Goal: Navigation & Orientation: Find specific page/section

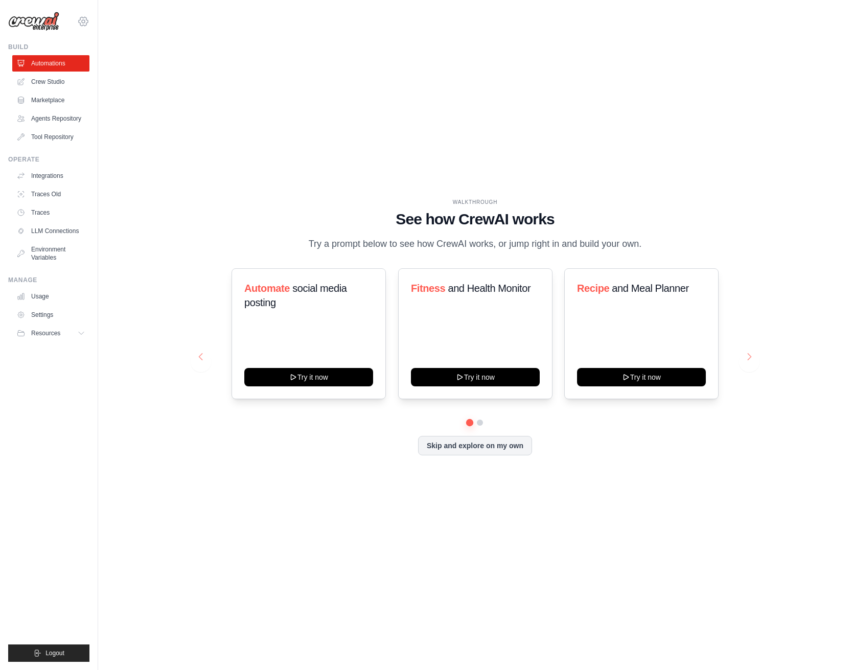
click at [82, 24] on icon at bounding box center [83, 21] width 12 height 12
click at [93, 61] on icon at bounding box center [91, 63] width 8 height 8
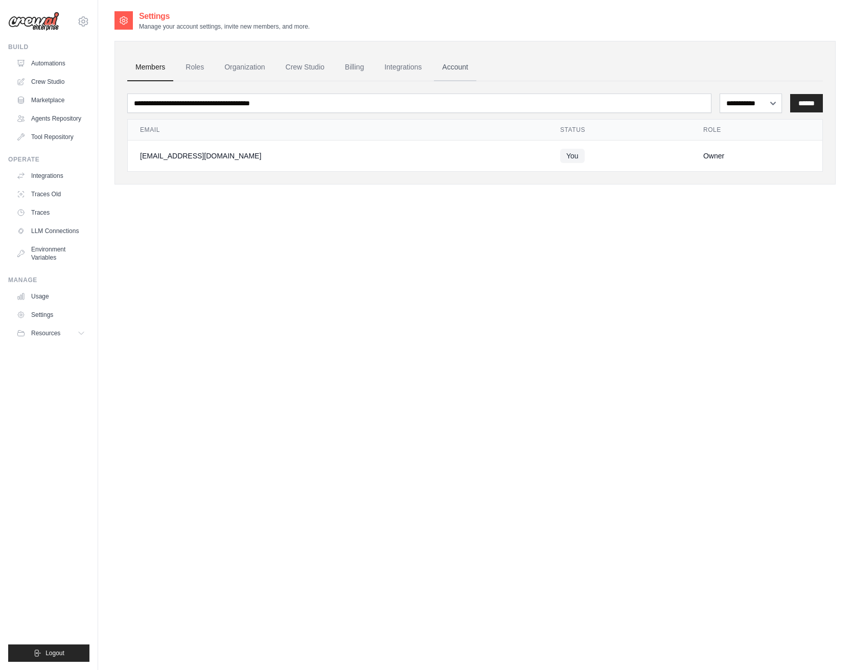
click at [470, 70] on link "Account" at bounding box center [455, 68] width 42 height 28
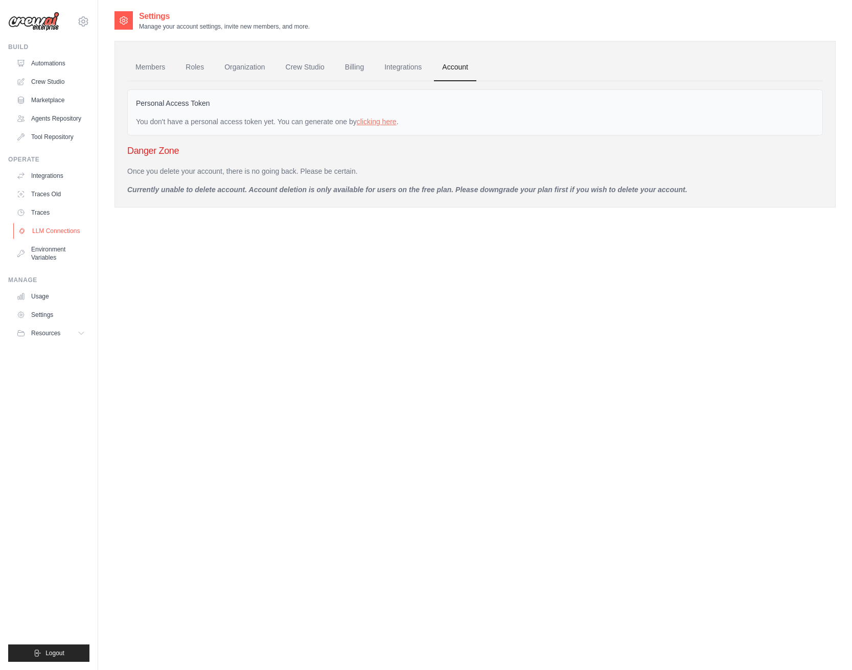
click at [42, 237] on link "LLM Connections" at bounding box center [51, 231] width 77 height 16
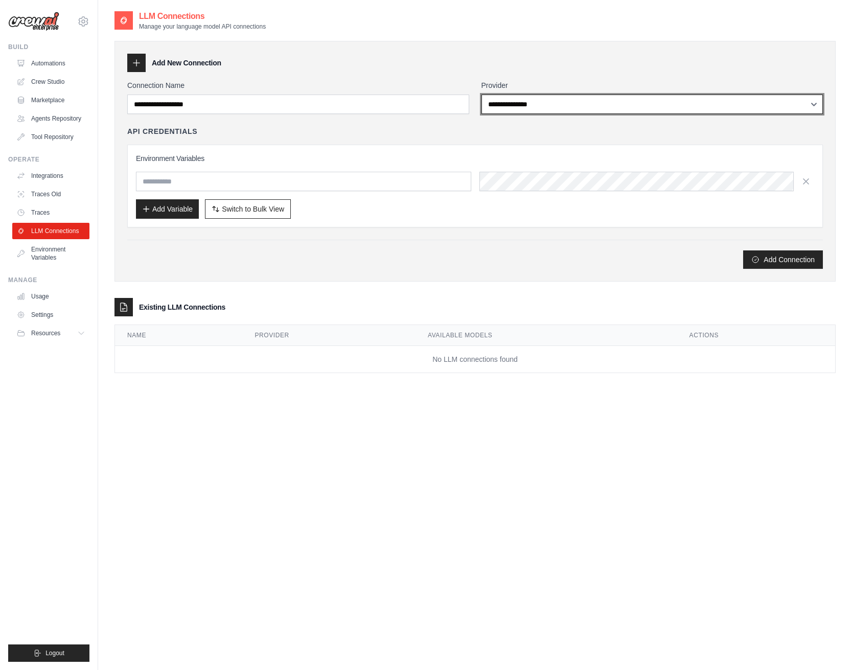
click at [481, 95] on select "**********" at bounding box center [652, 104] width 342 height 19
select select "**********"
click option "**********" at bounding box center [0, 0] width 0 height 0
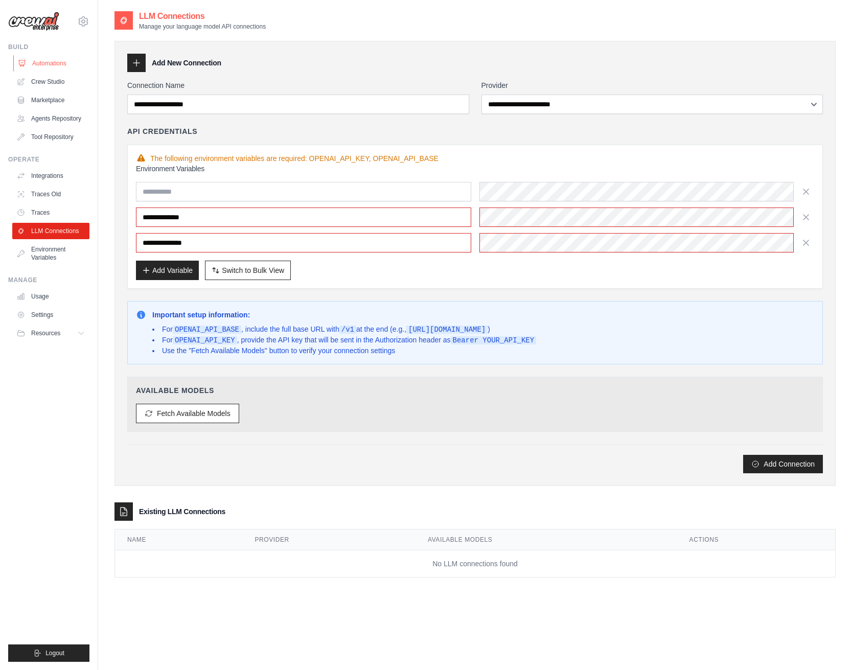
click at [39, 58] on link "Automations" at bounding box center [51, 63] width 77 height 16
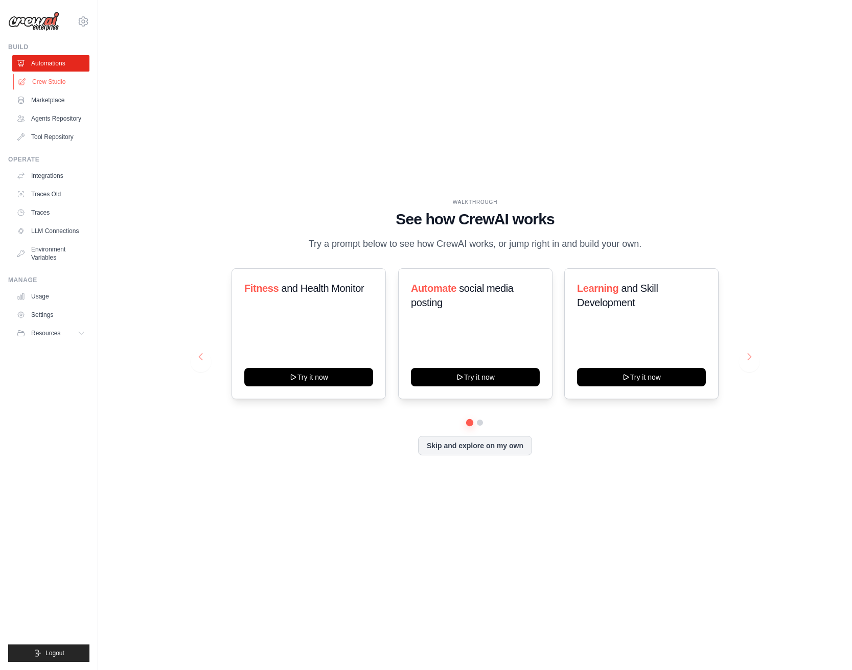
click at [51, 88] on link "Crew Studio" at bounding box center [51, 82] width 77 height 16
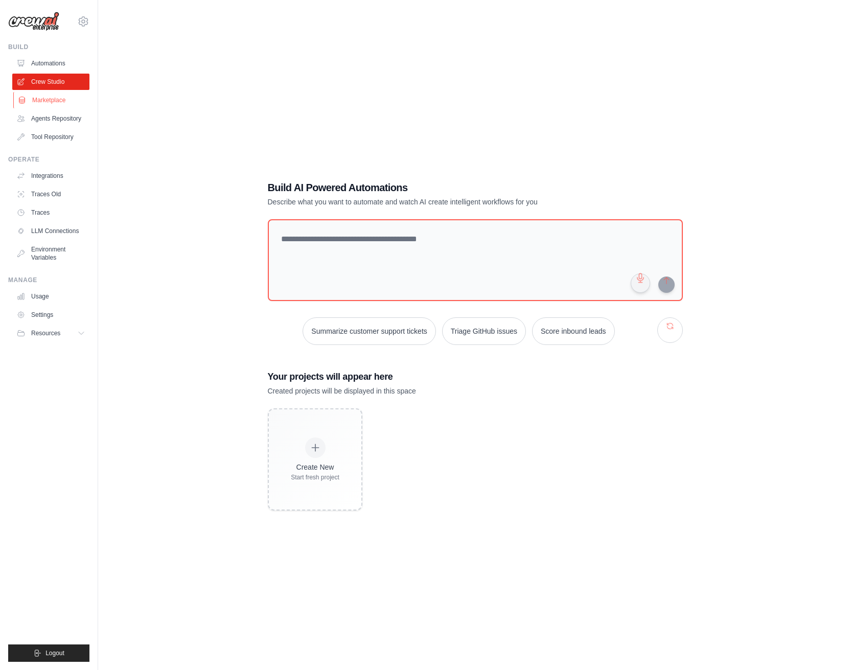
click at [50, 104] on link "Marketplace" at bounding box center [51, 100] width 77 height 16
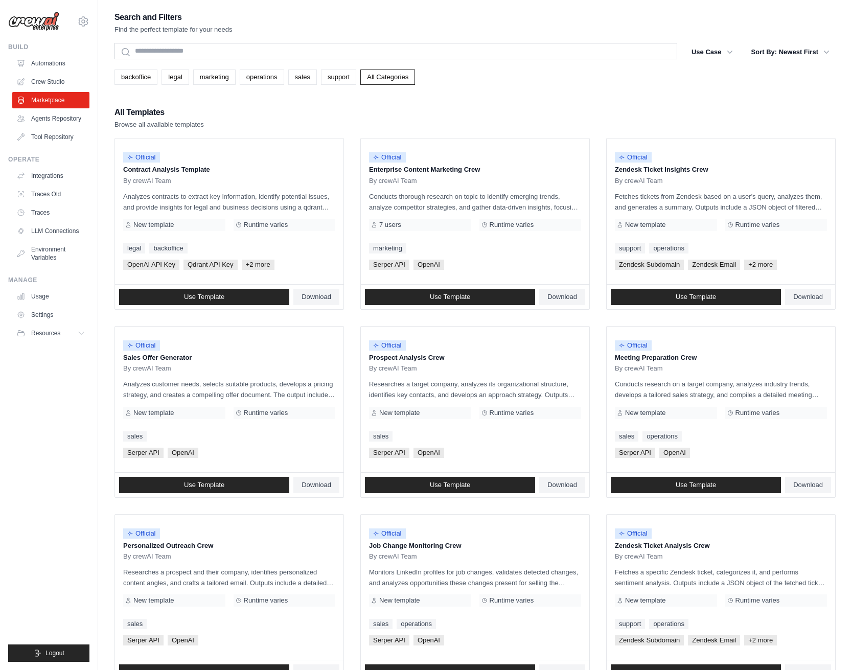
click at [603, 107] on div "All Templates Browse all available templates" at bounding box center [474, 117] width 721 height 25
click at [35, 63] on link "Automations" at bounding box center [51, 63] width 77 height 16
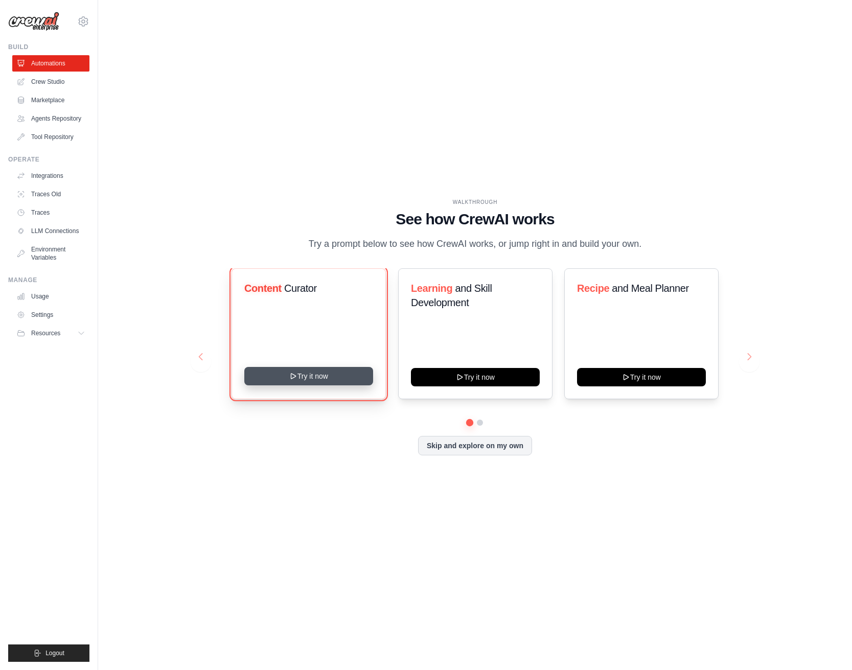
click at [307, 381] on button "Try it now" at bounding box center [308, 376] width 129 height 18
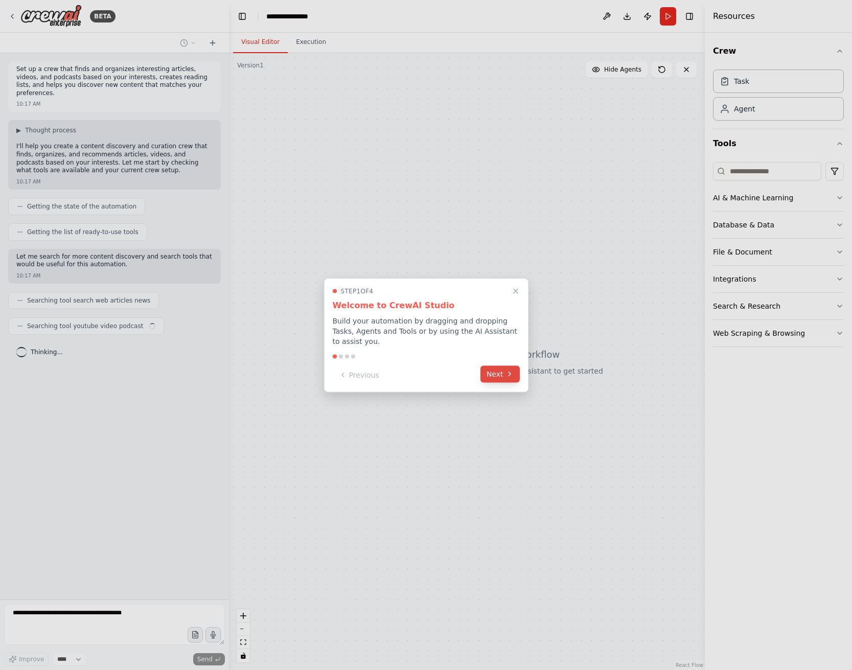
click at [516, 380] on button "Next" at bounding box center [499, 373] width 39 height 17
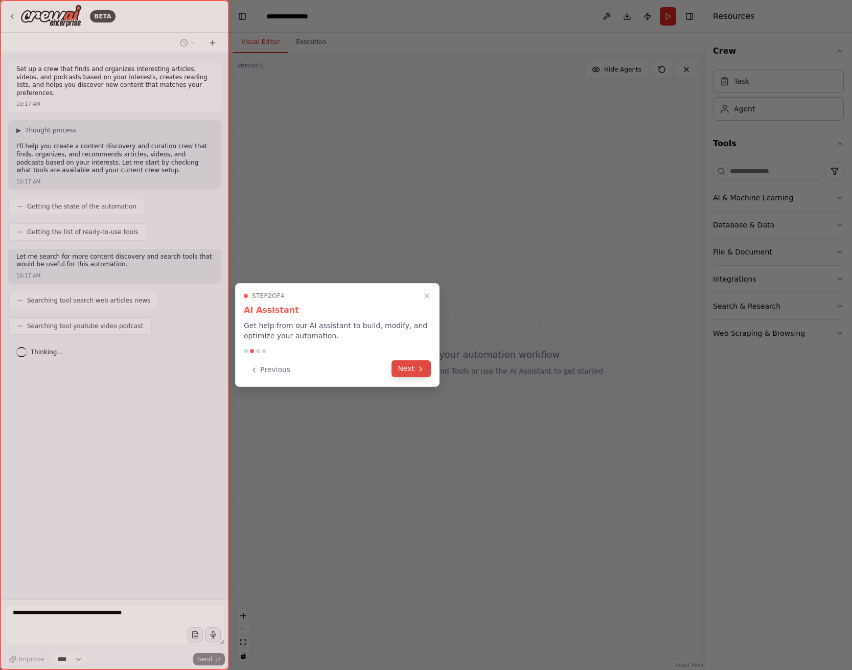
click at [400, 370] on button "Next" at bounding box center [411, 368] width 39 height 17
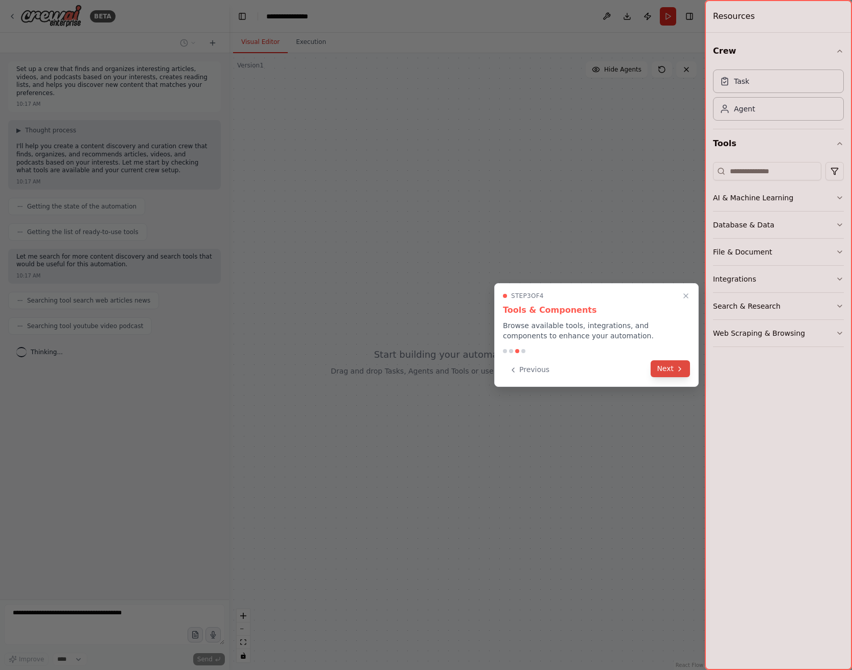
click at [677, 368] on icon at bounding box center [680, 369] width 8 height 8
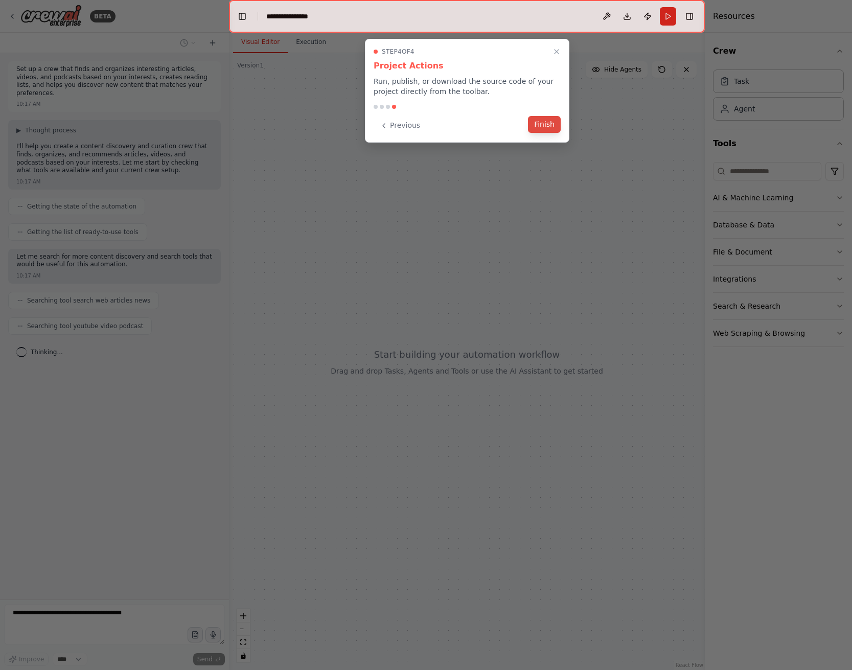
click at [539, 128] on button "Finish" at bounding box center [544, 124] width 33 height 17
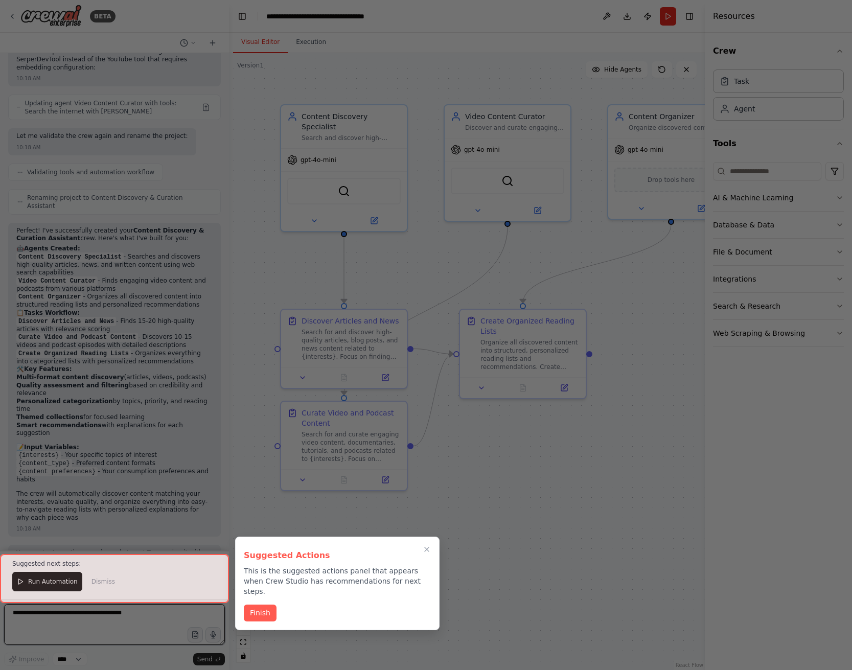
scroll to position [751, 0]
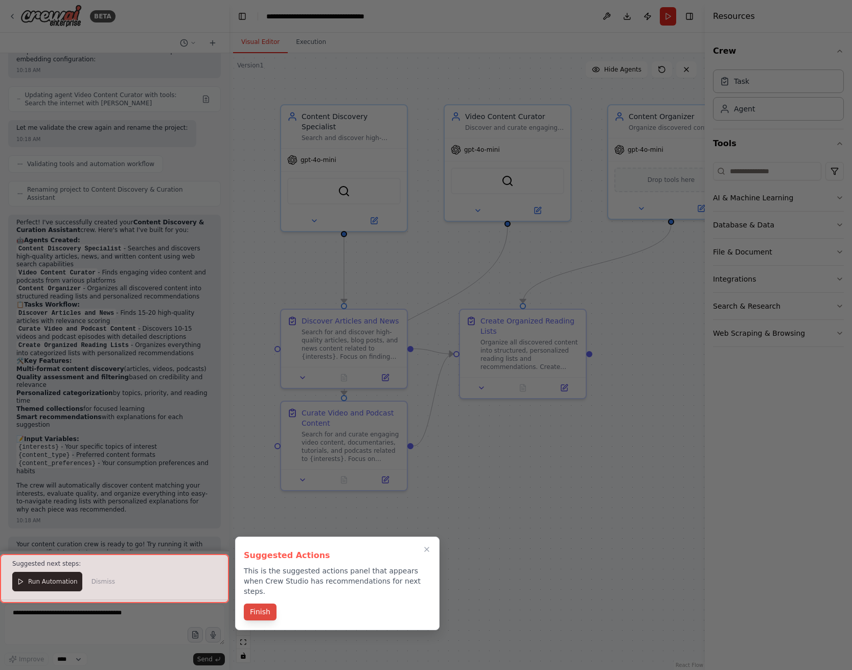
click at [259, 604] on button "Finish" at bounding box center [260, 612] width 33 height 17
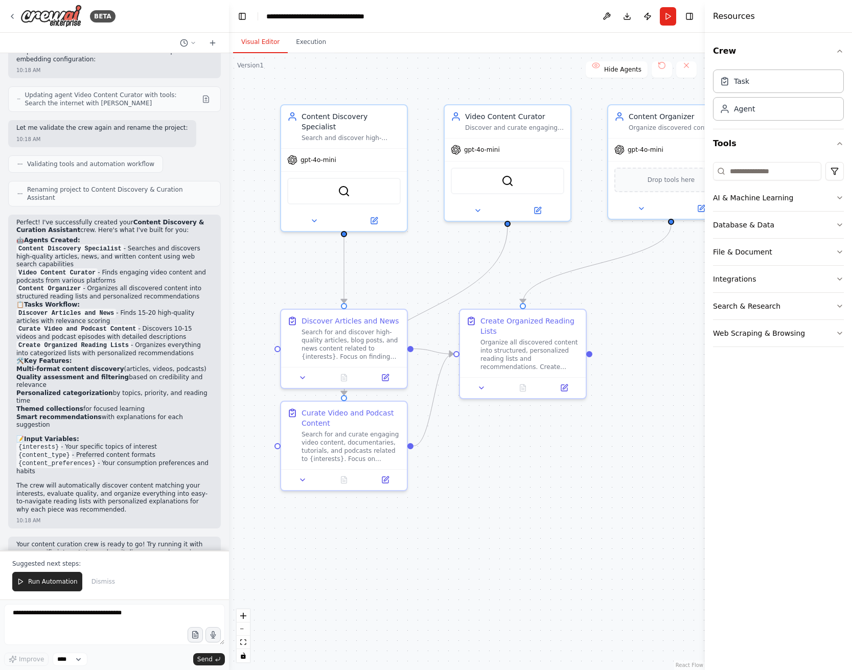
click at [639, 402] on div ".deletable-edge-delete-btn { width: 20px; height: 20px; border: 0px solid #ffff…" at bounding box center [467, 361] width 476 height 617
click at [606, 17] on button at bounding box center [607, 16] width 16 height 18
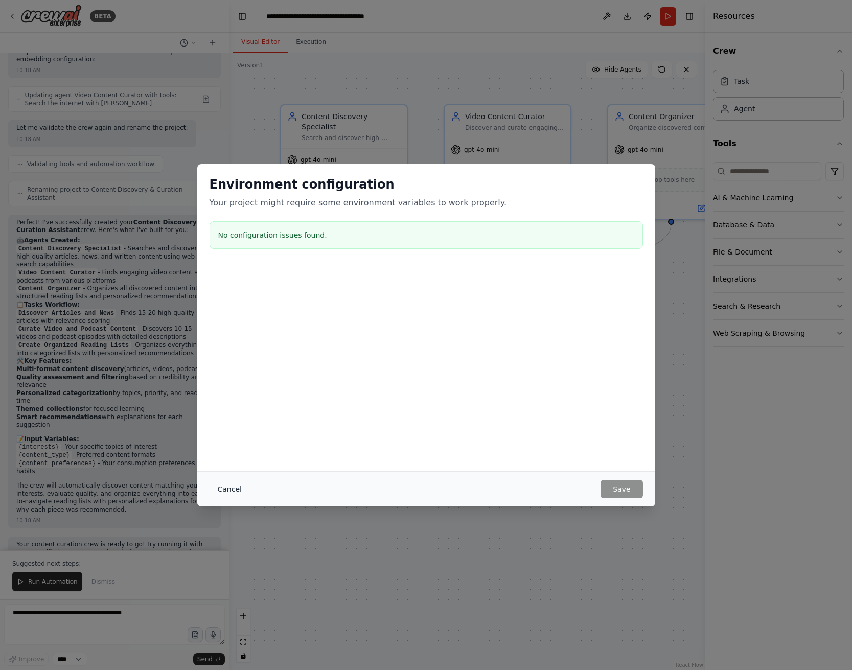
click at [231, 489] on button "Cancel" at bounding box center [230, 489] width 40 height 18
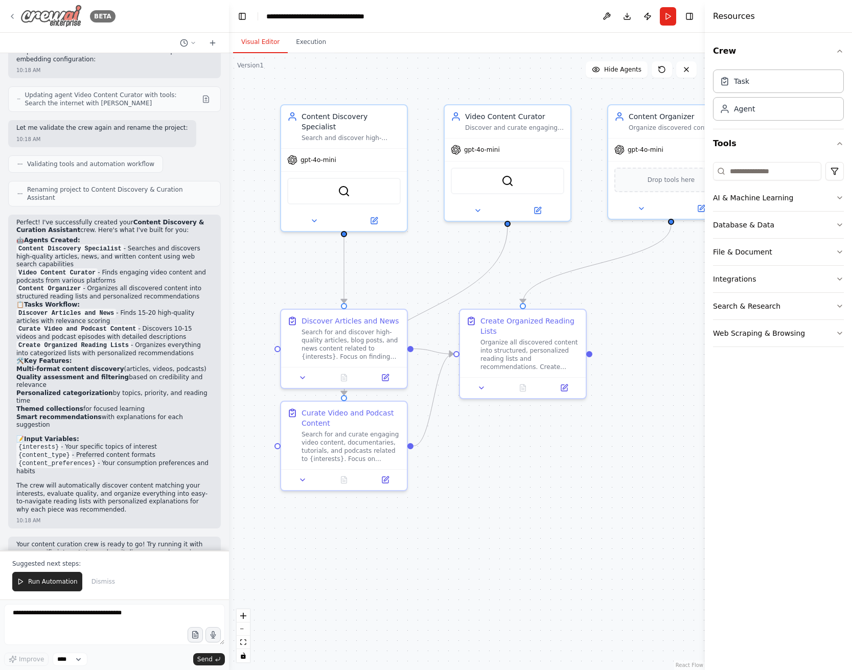
click at [12, 15] on icon at bounding box center [12, 16] width 8 height 8
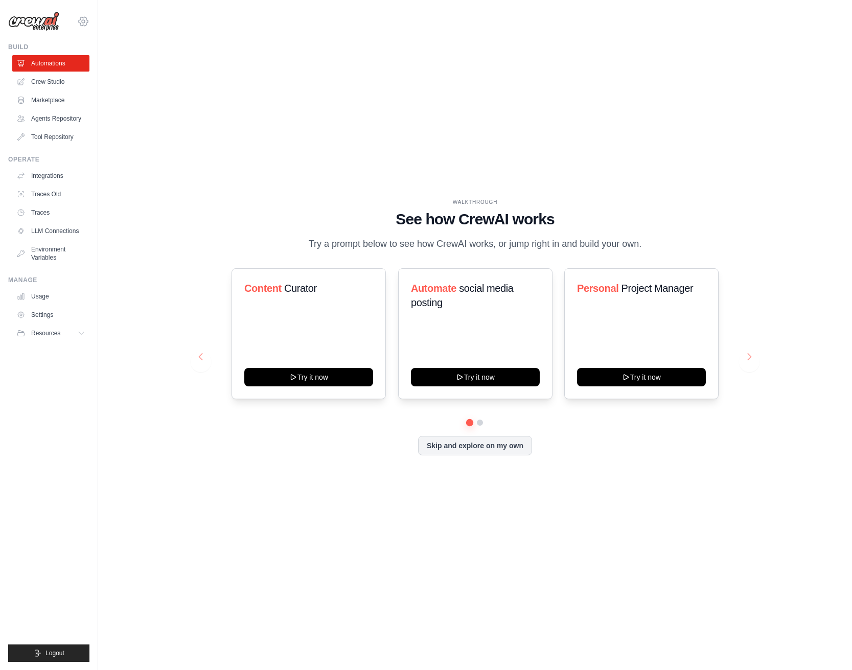
click at [82, 20] on icon at bounding box center [83, 21] width 3 height 3
click at [85, 67] on link "Settings" at bounding box center [127, 63] width 97 height 20
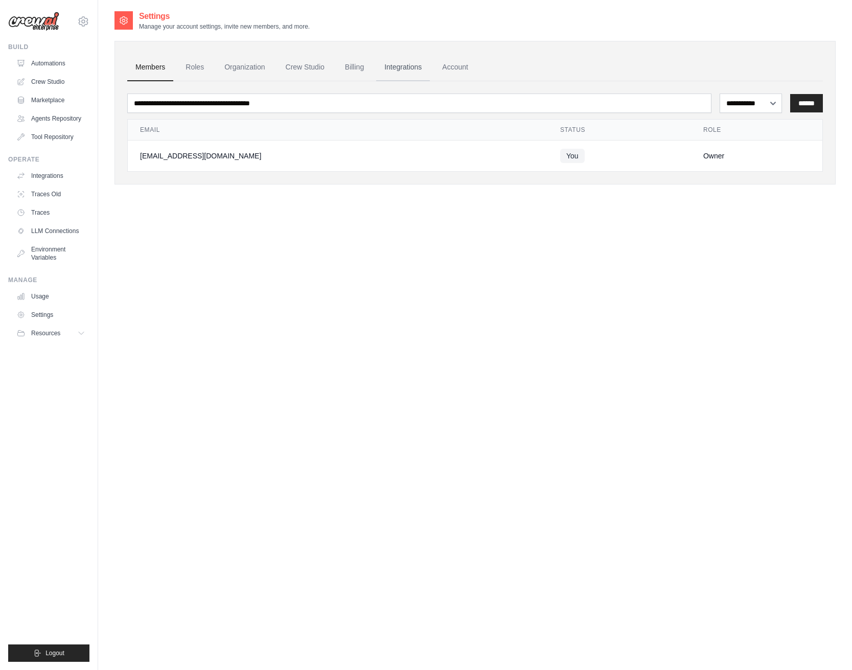
click at [417, 67] on link "Integrations" at bounding box center [403, 68] width 54 height 28
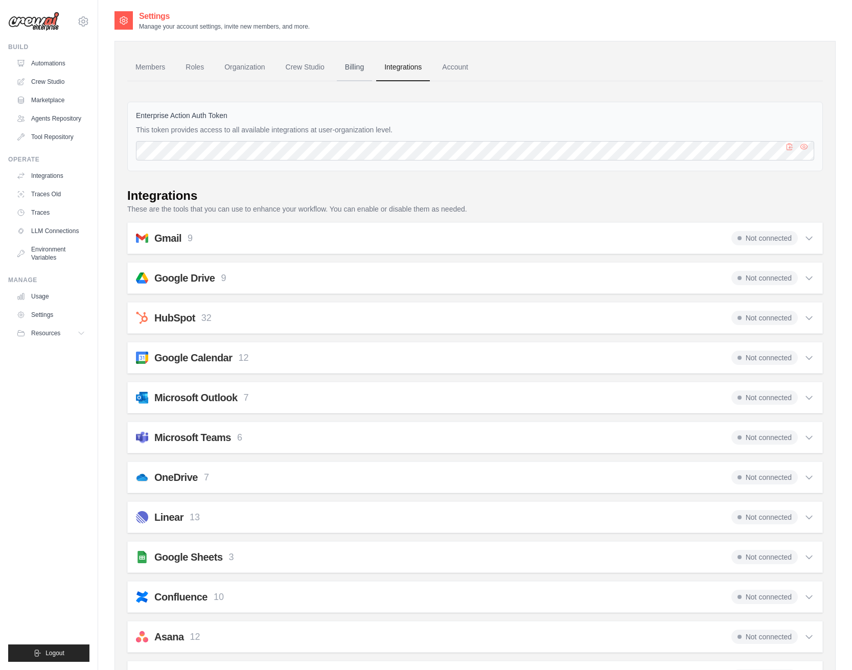
click at [370, 72] on link "Billing" at bounding box center [354, 68] width 35 height 28
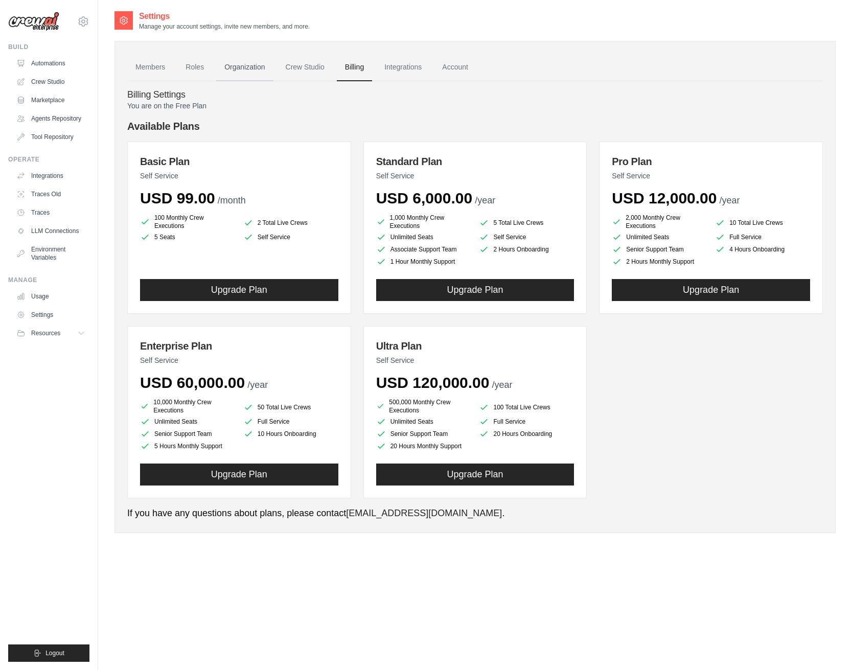
click at [245, 72] on link "Organization" at bounding box center [244, 68] width 57 height 28
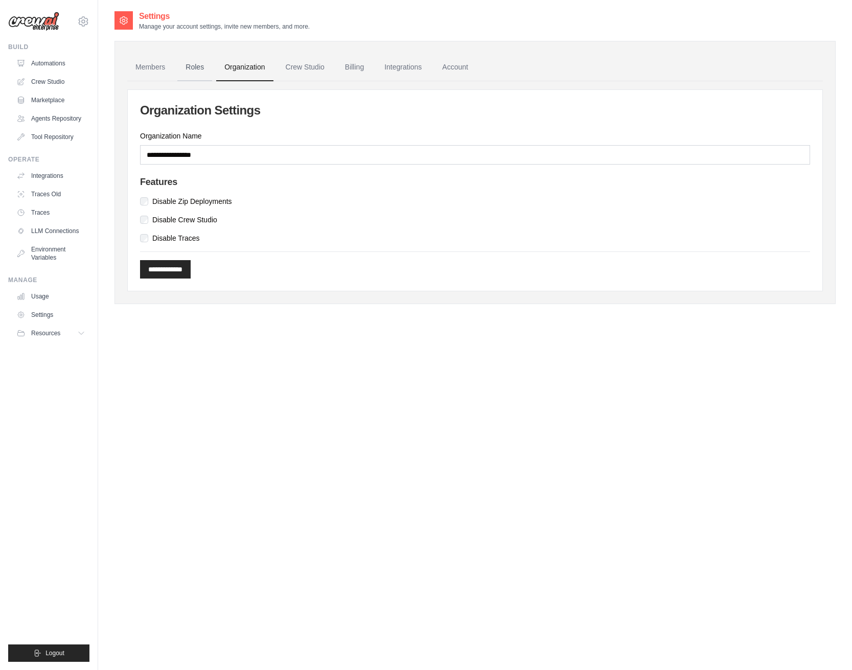
click at [196, 70] on link "Roles" at bounding box center [194, 68] width 35 height 28
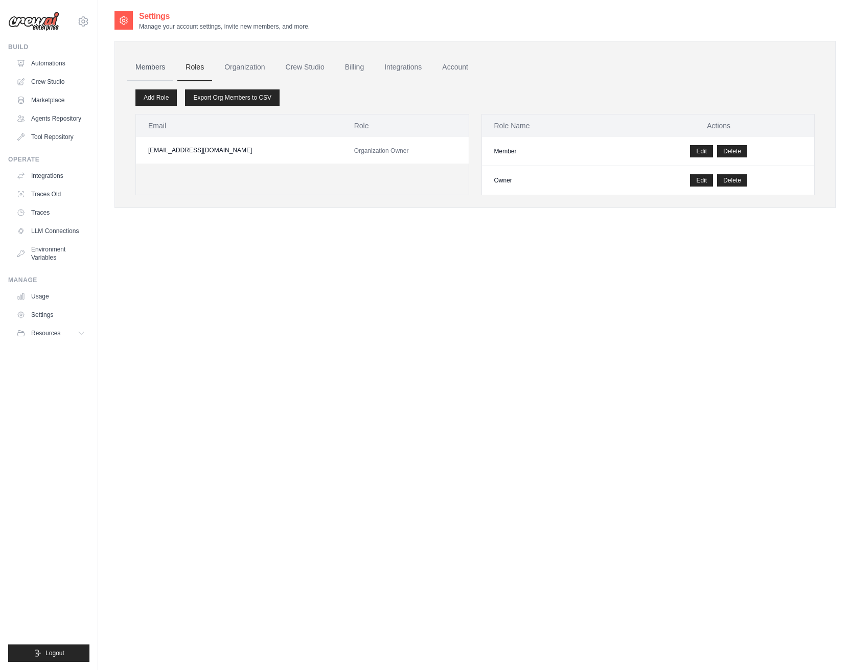
click at [155, 75] on link "Members" at bounding box center [150, 68] width 46 height 28
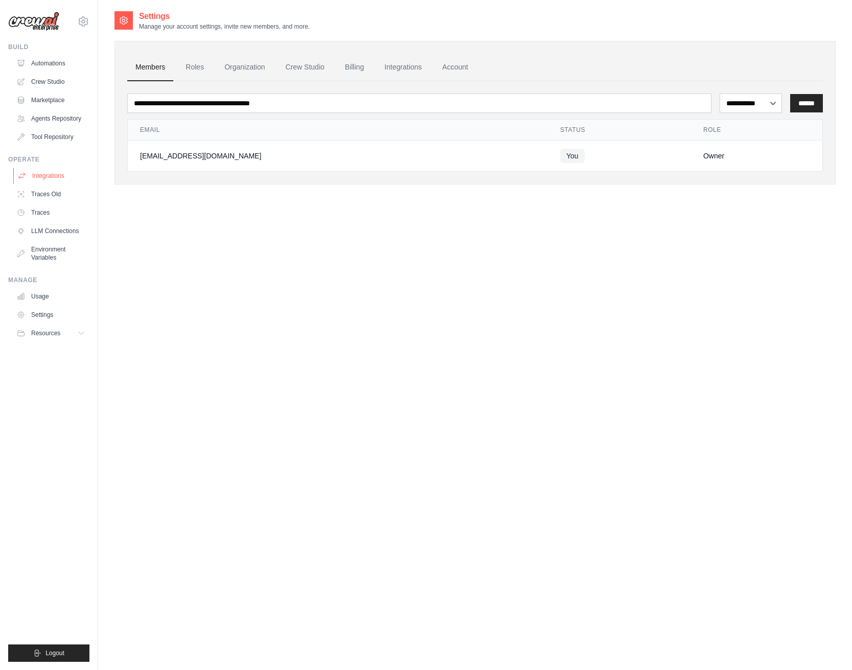
click at [50, 173] on link "Integrations" at bounding box center [51, 176] width 77 height 16
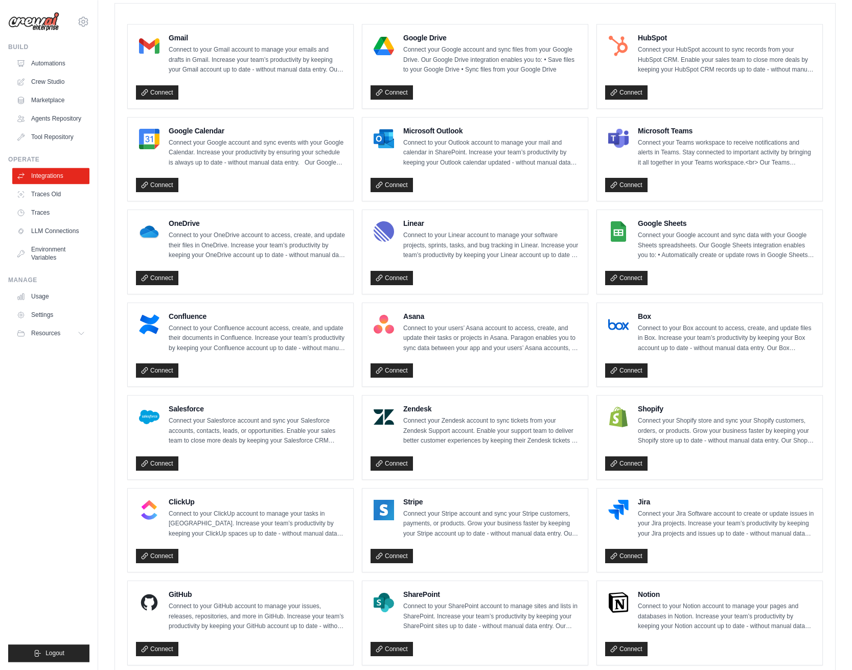
scroll to position [409, 0]
